Goal: Navigation & Orientation: Find specific page/section

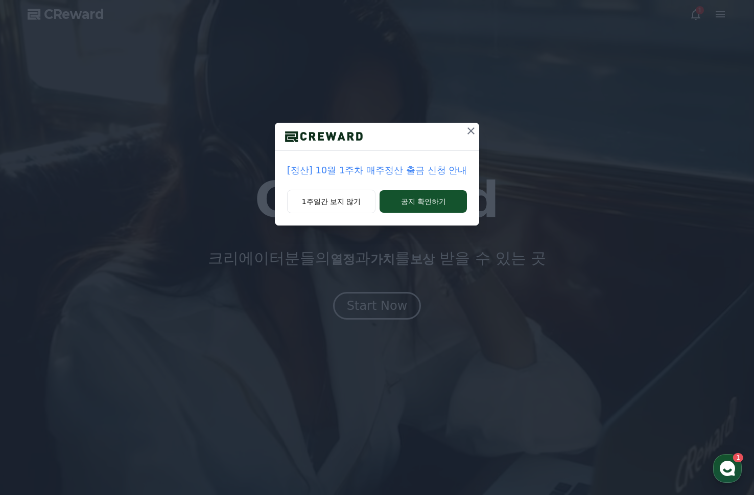
drag, startPoint x: 468, startPoint y: 132, endPoint x: 422, endPoint y: 122, distance: 47.2
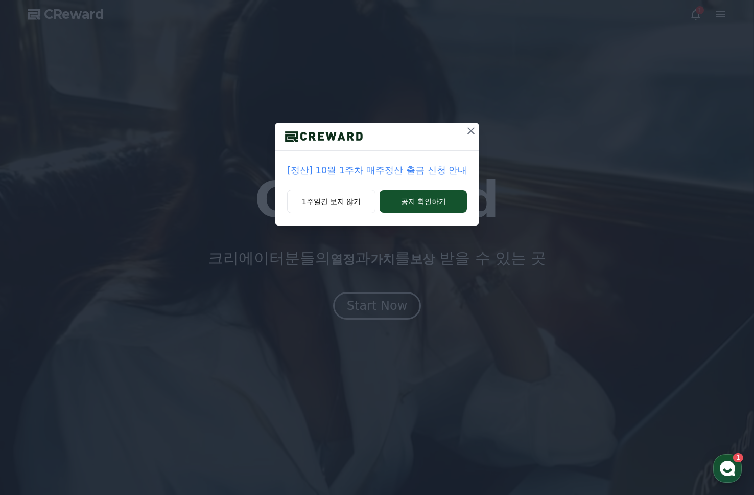
click at [468, 132] on icon at bounding box center [471, 131] width 12 height 12
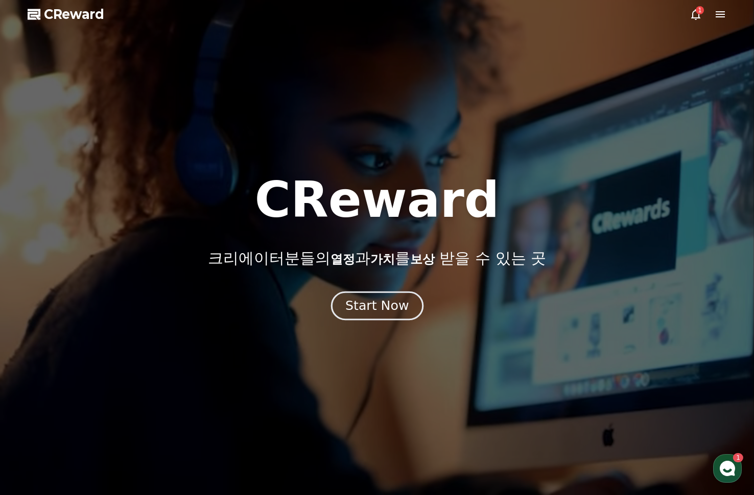
click at [373, 308] on div "Start Now" at bounding box center [377, 305] width 63 height 17
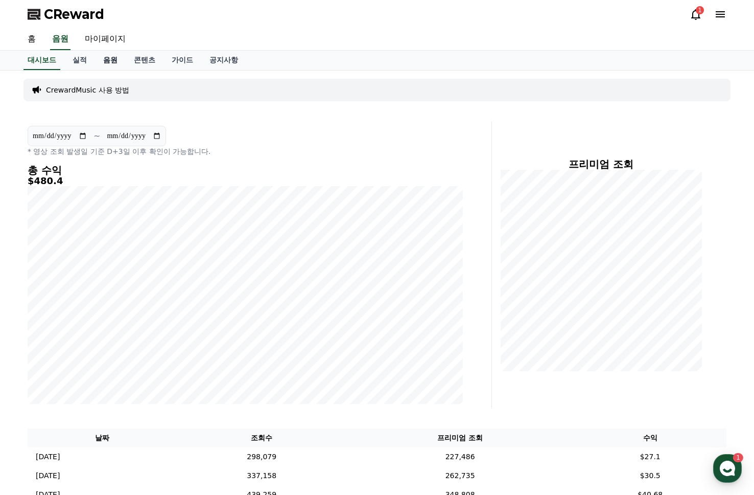
click at [106, 61] on link "음원" at bounding box center [110, 60] width 31 height 19
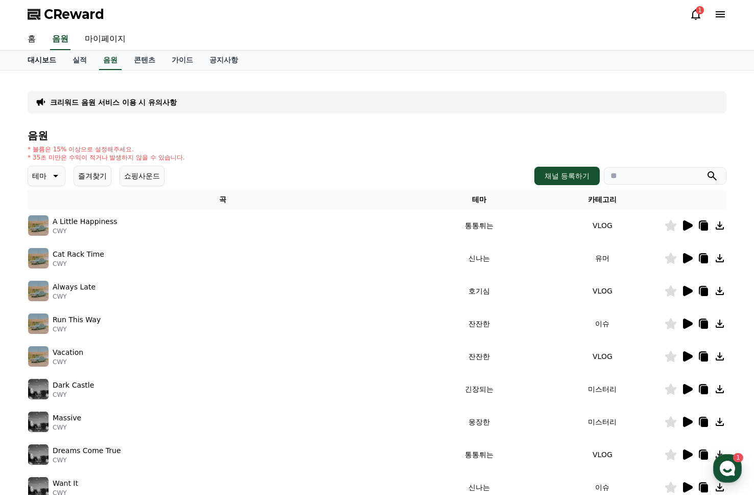
click at [43, 60] on link "대시보드" at bounding box center [41, 60] width 45 height 19
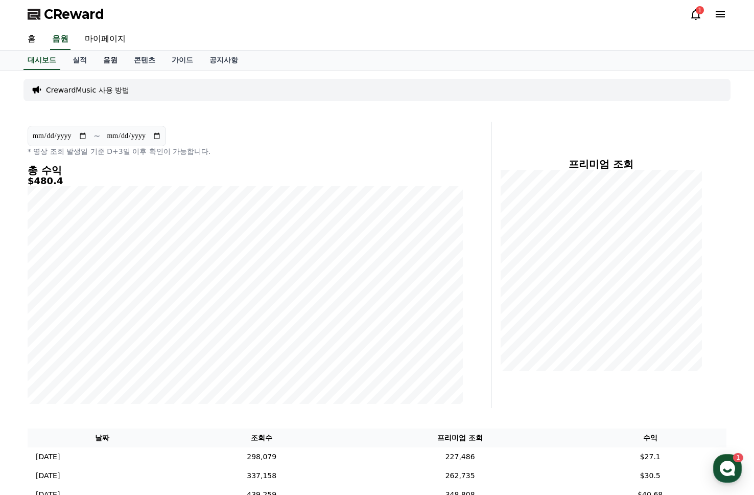
click at [95, 56] on link "음원" at bounding box center [110, 60] width 31 height 19
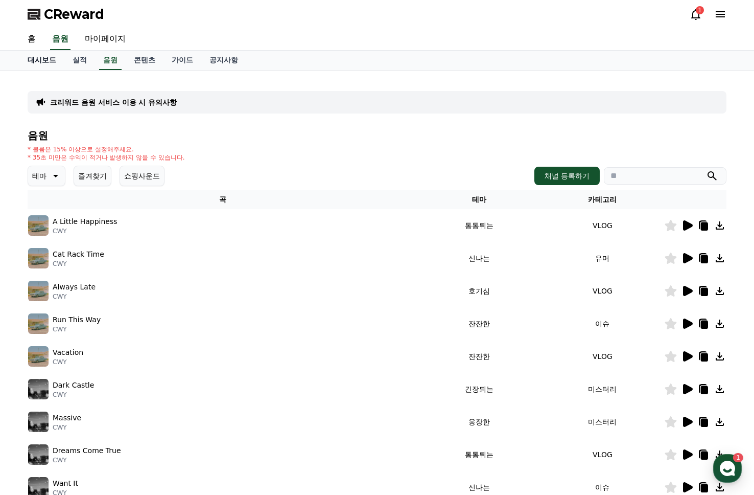
click at [36, 54] on link "대시보드" at bounding box center [41, 60] width 45 height 19
